Goal: Task Accomplishment & Management: Use online tool/utility

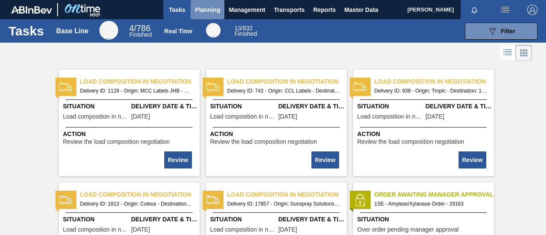
click at [215, 13] on span "Planning" at bounding box center [207, 10] width 25 height 10
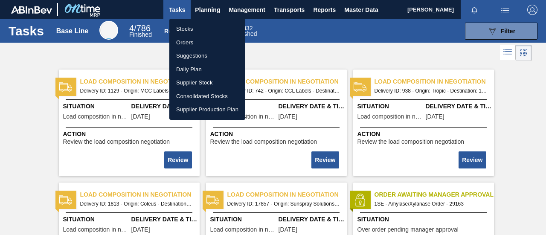
click at [214, 8] on div at bounding box center [273, 117] width 546 height 235
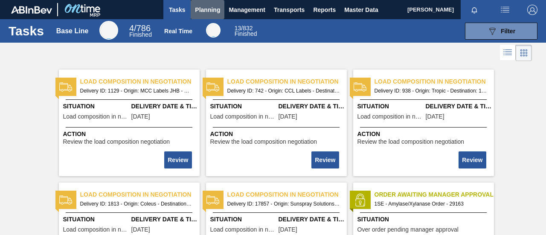
click at [214, 8] on span "Planning" at bounding box center [207, 10] width 25 height 10
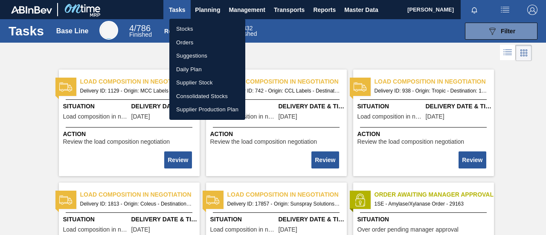
click at [193, 29] on li "Stocks" at bounding box center [207, 29] width 76 height 14
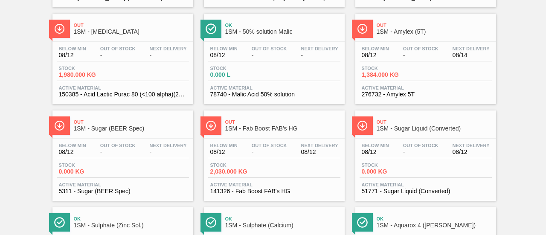
scroll to position [152, 0]
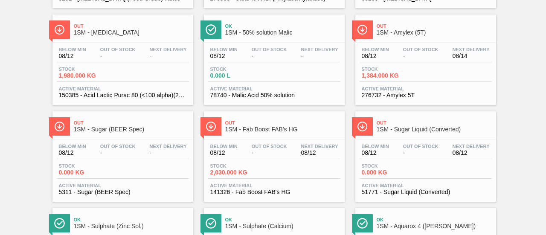
click at [135, 81] on div "Stock 1,980.000 KG" at bounding box center [123, 74] width 132 height 15
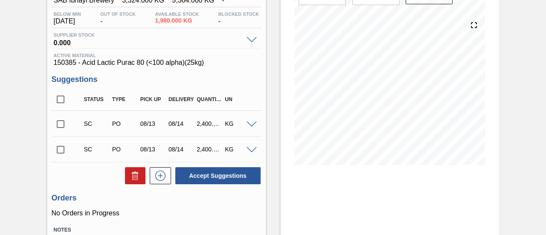
scroll to position [85, 0]
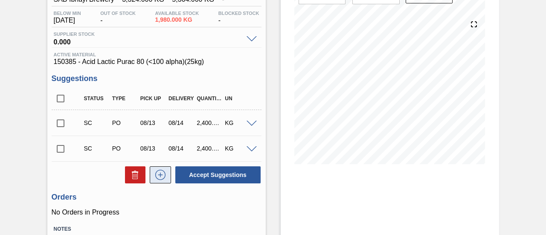
click at [160, 175] on icon at bounding box center [161, 175] width 14 height 10
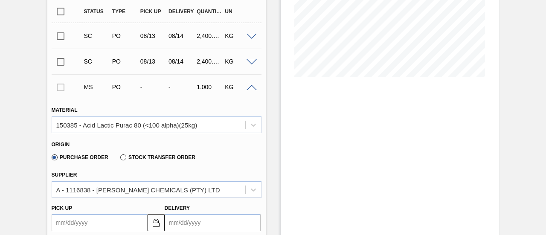
scroll to position [256, 0]
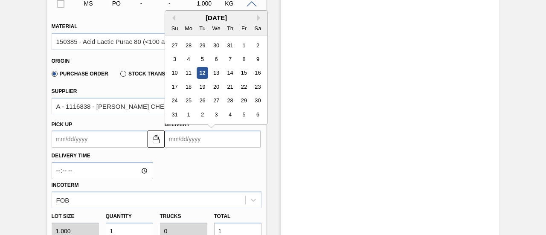
click at [214, 136] on input "Delivery" at bounding box center [213, 139] width 96 height 17
click at [204, 18] on div "[DATE]" at bounding box center [216, 17] width 102 height 7
click at [233, 74] on div "14" at bounding box center [230, 73] width 12 height 12
type up "[DATE]"
type input "[DATE]"
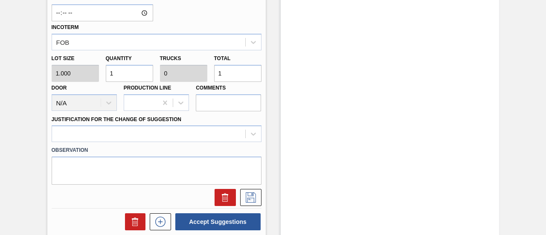
scroll to position [427, 0]
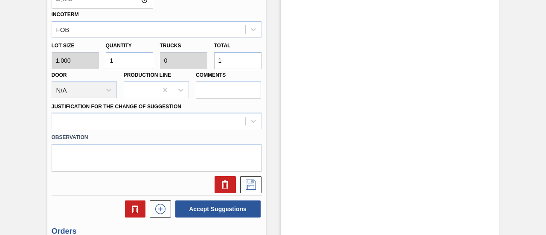
click at [200, 64] on div "Lot size 1.000 Quantity 1 Trucks 0 Total 1 Door N/A Production Line Comments" at bounding box center [156, 68] width 217 height 61
type input "2"
type input "0.001"
type input "24"
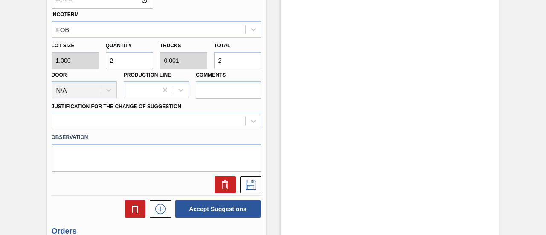
type input "0.01"
type input "24"
type input "240"
type input "0.1"
type input "240"
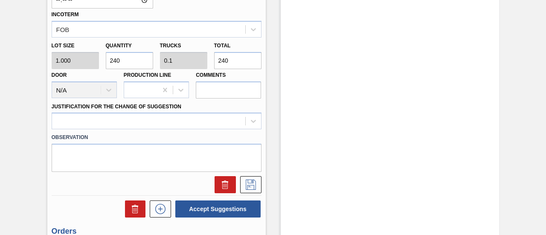
type input "2,400"
type input "1"
type input "2,400"
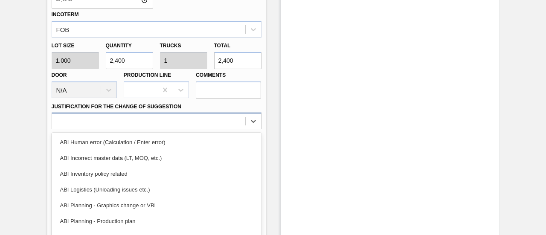
click at [185, 126] on div "option ABI Incorrect master data (LT, MOQ, etc.) focused, 2 of 18. 18 results a…" at bounding box center [157, 121] width 210 height 17
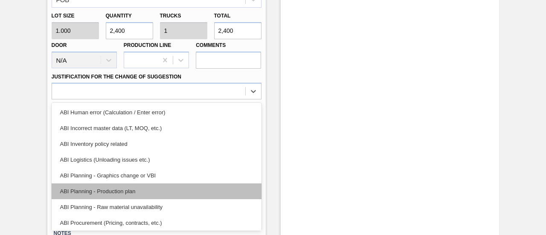
click at [132, 188] on div "ABI Planning - Production plan" at bounding box center [157, 192] width 210 height 16
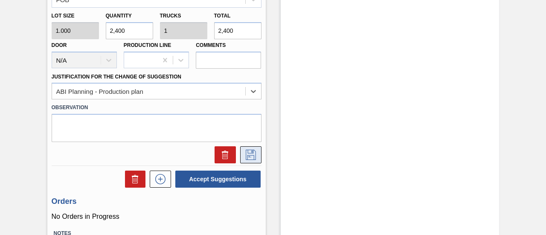
click at [257, 161] on button at bounding box center [250, 154] width 21 height 17
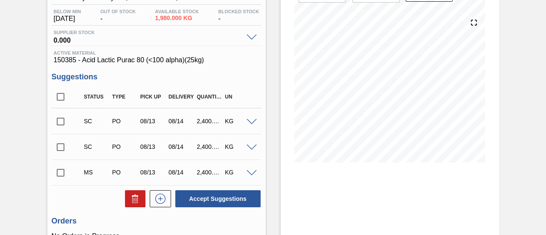
scroll to position [127, 0]
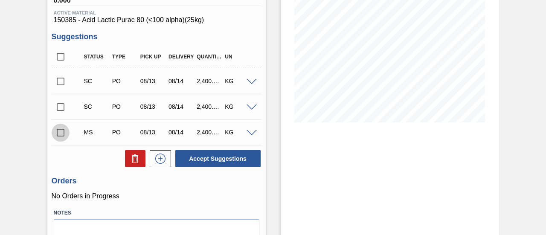
click at [59, 135] on input "checkbox" at bounding box center [61, 133] width 18 height 18
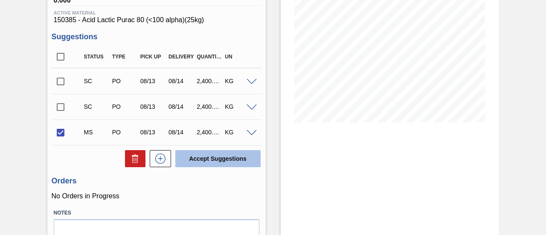
click at [248, 158] on button "Accept Suggestions" at bounding box center [217, 158] width 85 height 17
checkbox input "false"
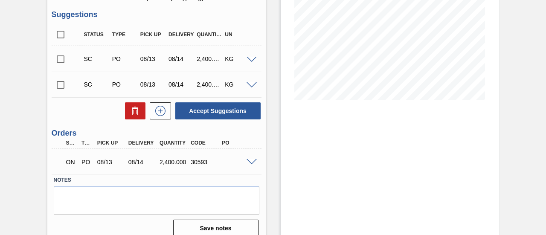
scroll to position [159, 0]
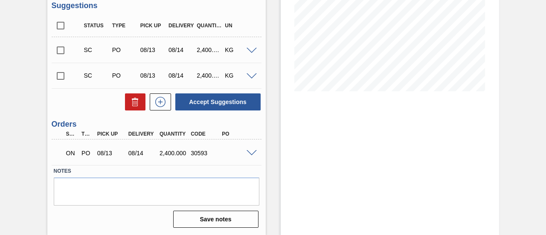
click at [251, 150] on span at bounding box center [252, 153] width 10 height 6
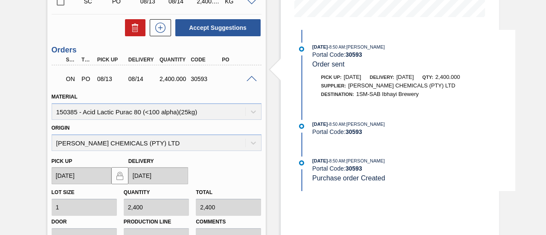
scroll to position [201, 0]
